Goal: Information Seeking & Learning: Check status

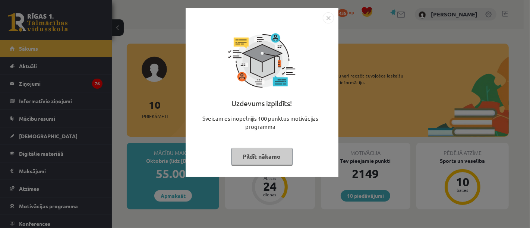
click at [277, 158] on button "Pildīt nākamo" at bounding box center [261, 156] width 61 height 17
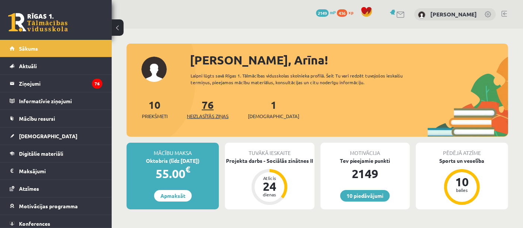
click at [211, 114] on span "Neizlasītās ziņas" at bounding box center [208, 116] width 42 height 7
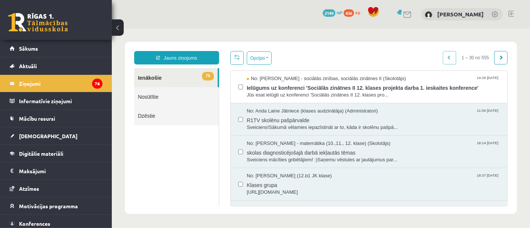
click at [55, 23] on link at bounding box center [38, 22] width 60 height 19
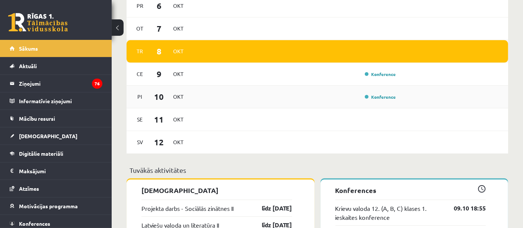
scroll to position [442, 0]
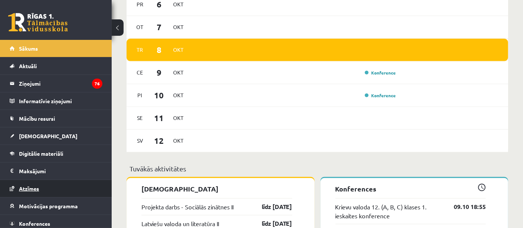
click at [31, 180] on link "Atzīmes" at bounding box center [56, 188] width 93 height 17
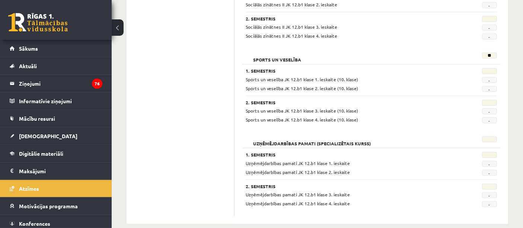
scroll to position [656, 0]
click at [33, 23] on link at bounding box center [38, 22] width 60 height 19
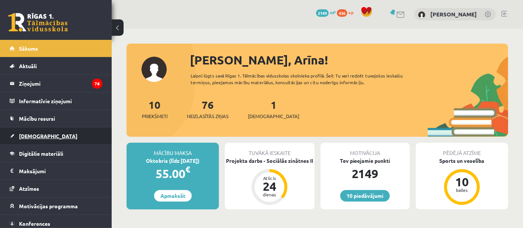
click at [47, 139] on link "[DEMOGRAPHIC_DATA]" at bounding box center [56, 135] width 93 height 17
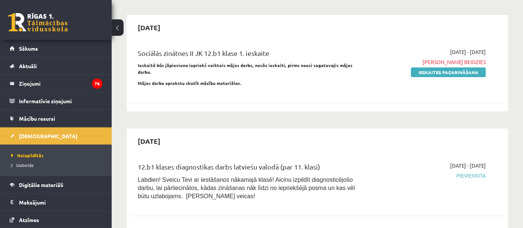
scroll to position [45, 0]
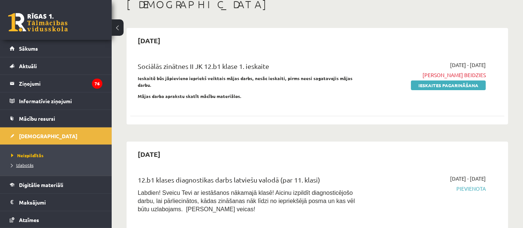
click at [24, 163] on span "Izlabotās" at bounding box center [22, 165] width 22 height 6
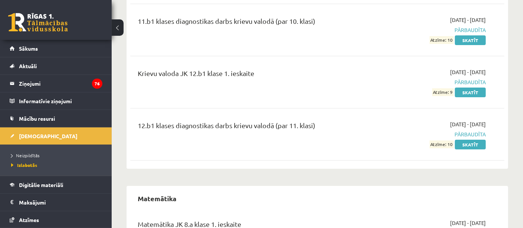
scroll to position [2557, 0]
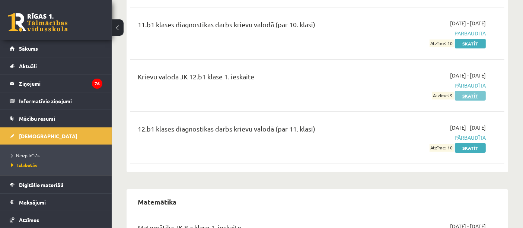
click at [468, 91] on link "Skatīt" at bounding box center [470, 96] width 31 height 10
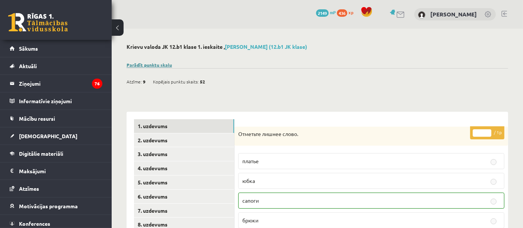
click at [161, 66] on link "Parādīt punktu skalu" at bounding box center [149, 65] width 45 height 6
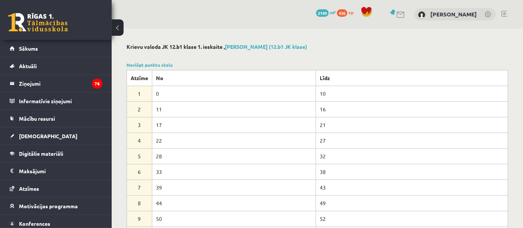
scroll to position [9, 0]
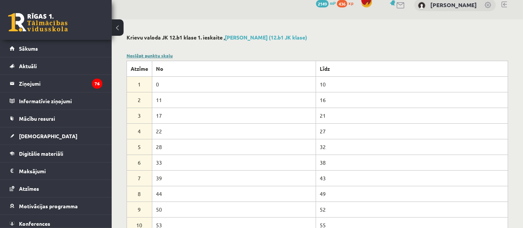
click at [161, 53] on link "Noslēpt punktu skalu" at bounding box center [150, 56] width 46 height 6
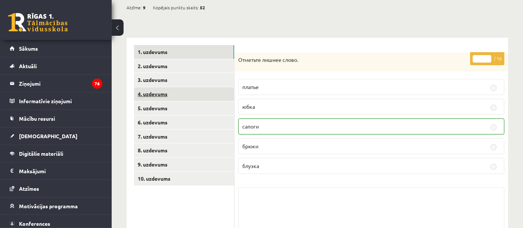
scroll to position [76, 0]
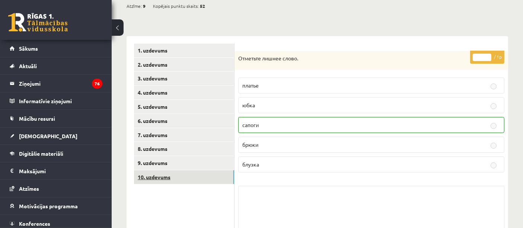
click at [161, 173] on link "10. uzdevums" at bounding box center [184, 177] width 100 height 14
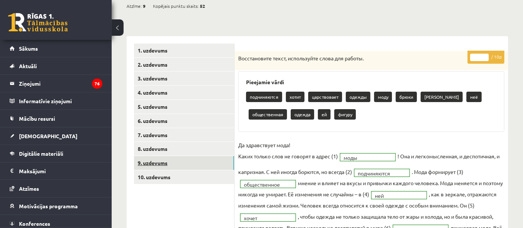
click at [166, 162] on link "9. uzdevums" at bounding box center [184, 163] width 100 height 14
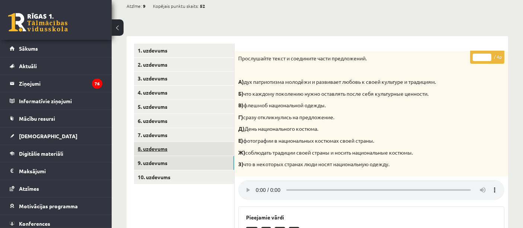
click at [166, 145] on link "8. uzdevums" at bounding box center [184, 149] width 100 height 14
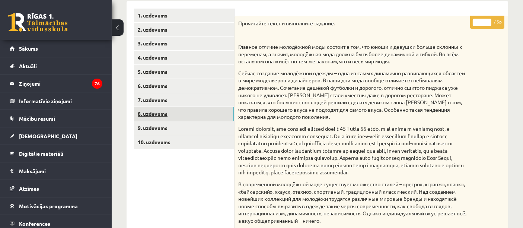
scroll to position [109, 0]
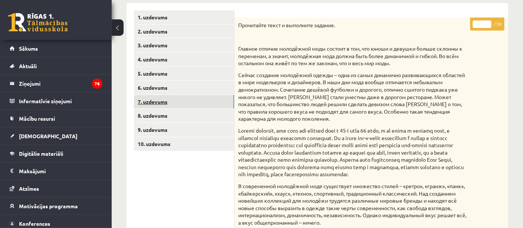
click at [193, 102] on link "7. uzdevums" at bounding box center [184, 102] width 100 height 14
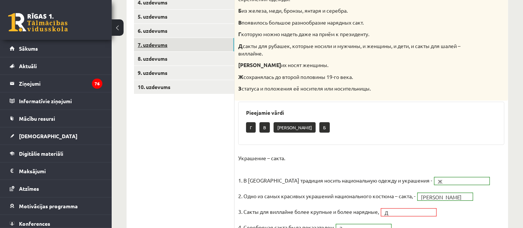
scroll to position [159, 0]
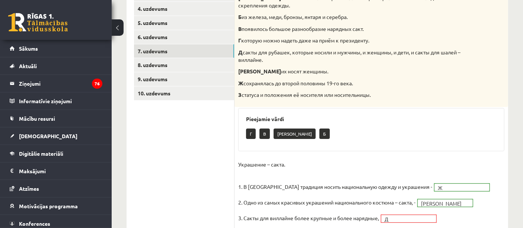
click at [57, 28] on link at bounding box center [38, 22] width 60 height 19
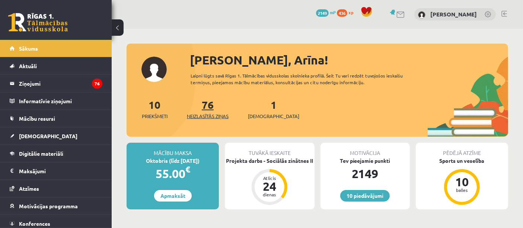
click at [206, 114] on span "Neizlasītās ziņas" at bounding box center [208, 116] width 42 height 7
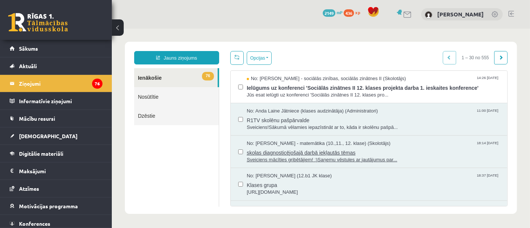
click at [305, 149] on span "skolas diagnosticējošajā darbā iekļautās tēmas" at bounding box center [372, 151] width 253 height 9
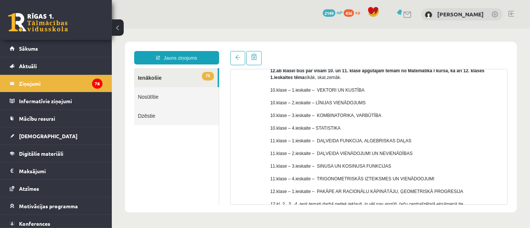
scroll to position [87, 0]
click at [55, 25] on link at bounding box center [38, 22] width 60 height 19
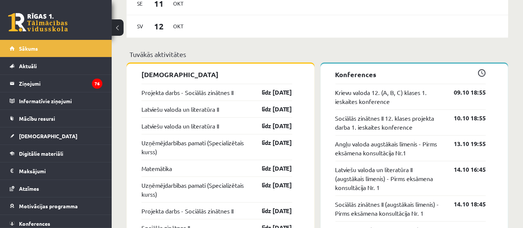
scroll to position [556, 0]
click at [38, 88] on legend "Ziņojumi 76" at bounding box center [60, 83] width 83 height 17
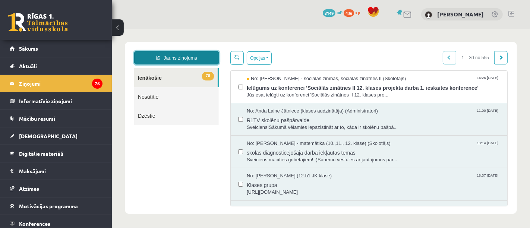
click at [162, 61] on link "Jauns ziņojums" at bounding box center [176, 57] width 85 height 13
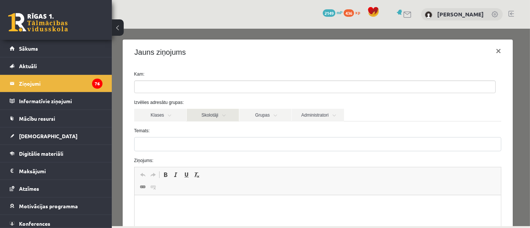
click at [212, 117] on link "Skolotāji" at bounding box center [212, 114] width 52 height 13
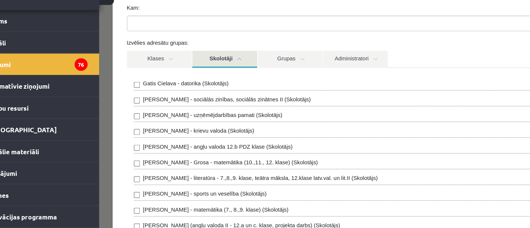
scroll to position [36, 0]
click at [199, 41] on link "Skolotāji" at bounding box center [200, 48] width 52 height 14
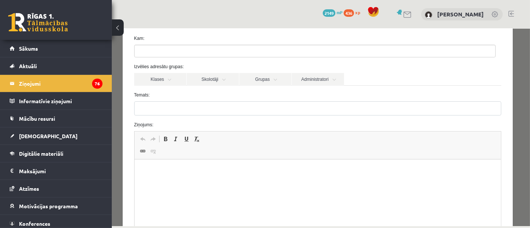
scroll to position [0, 0]
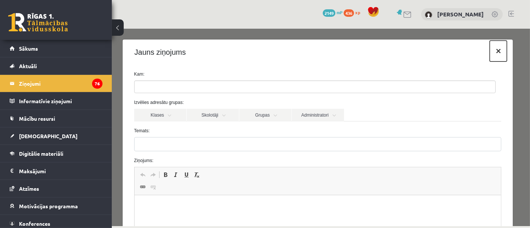
click at [489, 56] on button "×" at bounding box center [497, 50] width 17 height 21
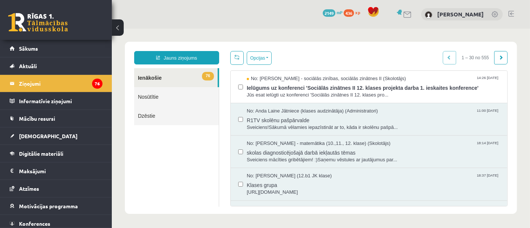
click at [36, 8] on div "10 Dāvanas 2149 mP 436 xp" at bounding box center [56, 20] width 112 height 40
click at [48, 26] on link at bounding box center [38, 22] width 60 height 19
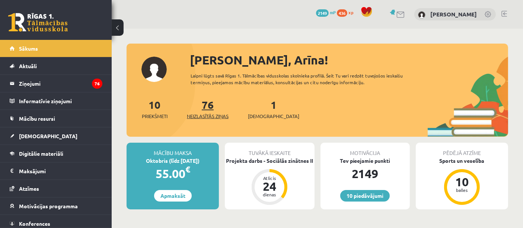
click at [205, 118] on span "Neizlasītās ziņas" at bounding box center [208, 116] width 42 height 7
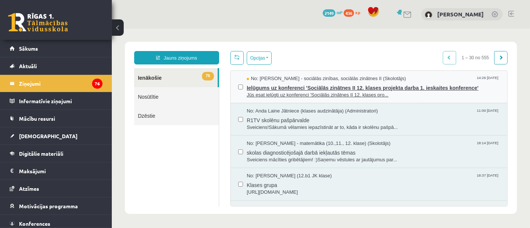
drag, startPoint x: 320, startPoint y: 80, endPoint x: 311, endPoint y: 81, distance: 8.6
click at [311, 81] on span "No: [PERSON_NAME] - sociālās zinības, sociālās zinātnes II (Skolotājs)" at bounding box center [325, 78] width 159 height 7
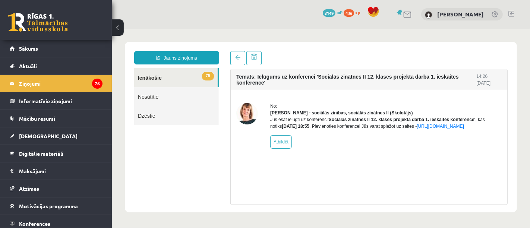
click at [52, 22] on link at bounding box center [38, 22] width 60 height 19
